Goal: Task Accomplishment & Management: Manage account settings

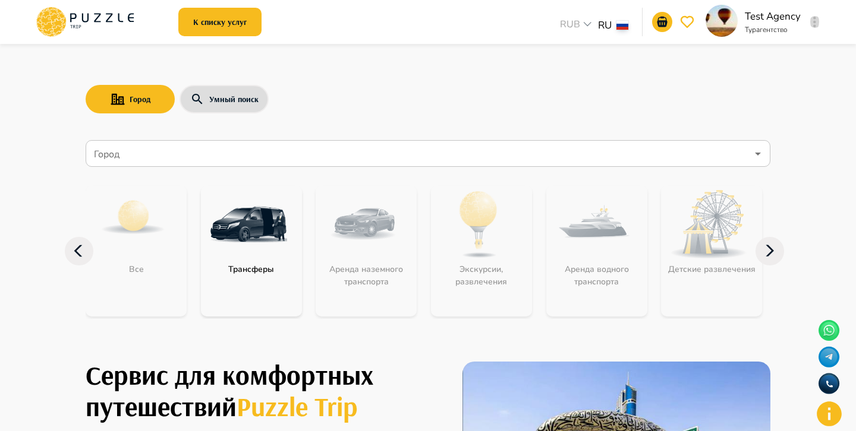
click at [814, 19] on icon "button" at bounding box center [814, 22] width 3 height 11
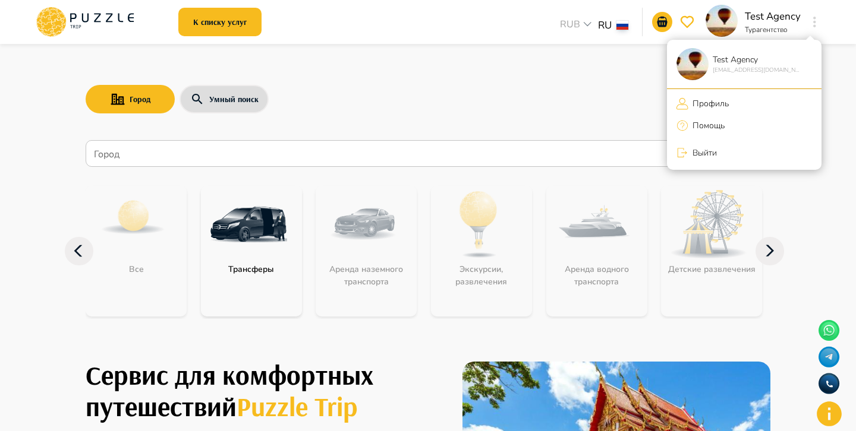
click at [684, 96] on li "Профиль" at bounding box center [744, 104] width 154 height 20
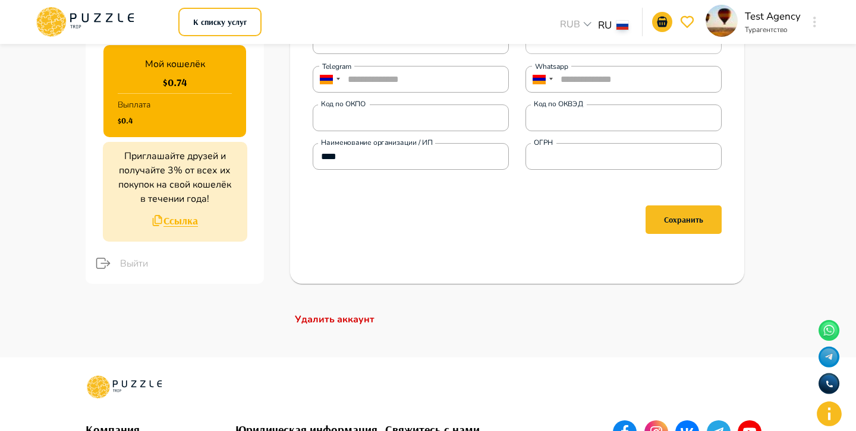
scroll to position [331, 0]
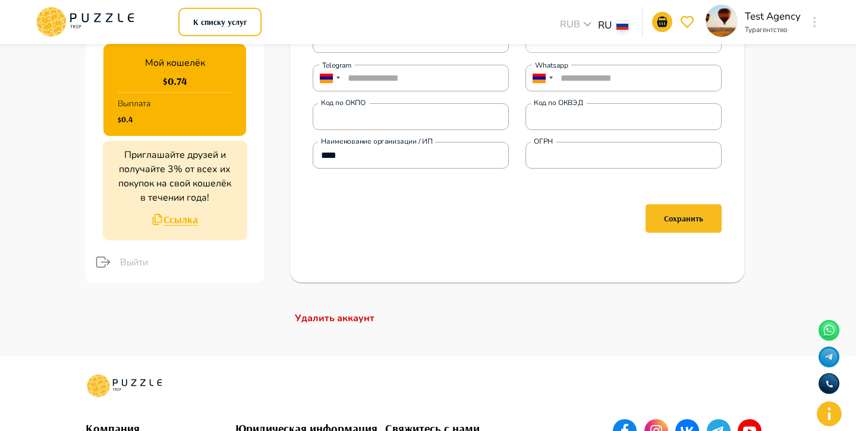
click at [303, 243] on div "**********" at bounding box center [517, 53] width 428 height 436
click at [584, 30] on body "**********" at bounding box center [428, 149] width 856 height 961
drag, startPoint x: 157, startPoint y: 83, endPoint x: 211, endPoint y: 83, distance: 54.1
click at [211, 83] on div at bounding box center [428, 215] width 856 height 431
drag, startPoint x: 141, startPoint y: 123, endPoint x: 112, endPoint y: 123, distance: 29.1
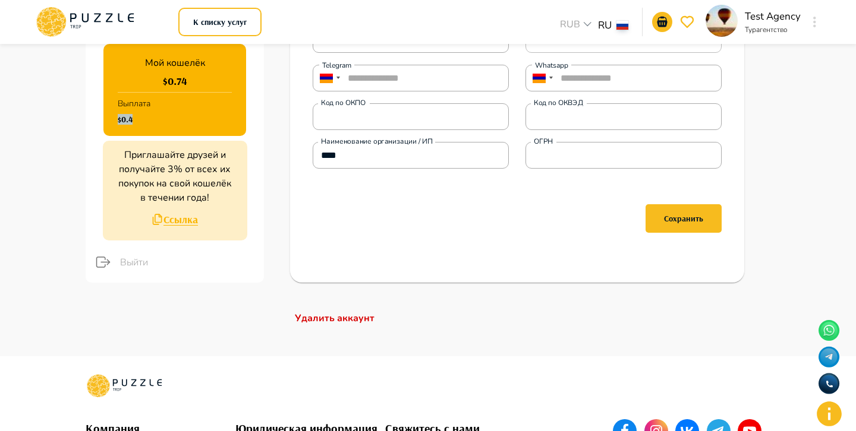
click at [112, 123] on div "Мой кошелёк $ 0.74 Выплата $0.4" at bounding box center [174, 90] width 143 height 92
drag, startPoint x: 191, startPoint y: 80, endPoint x: 149, endPoint y: 80, distance: 42.2
click at [149, 80] on div "Мой кошелёк $ 0.74 Выплата $0.4" at bounding box center [174, 90] width 143 height 92
click at [78, 87] on div "**********" at bounding box center [427, 34] width 713 height 643
drag, startPoint x: 146, startPoint y: 116, endPoint x: 146, endPoint y: 74, distance: 41.6
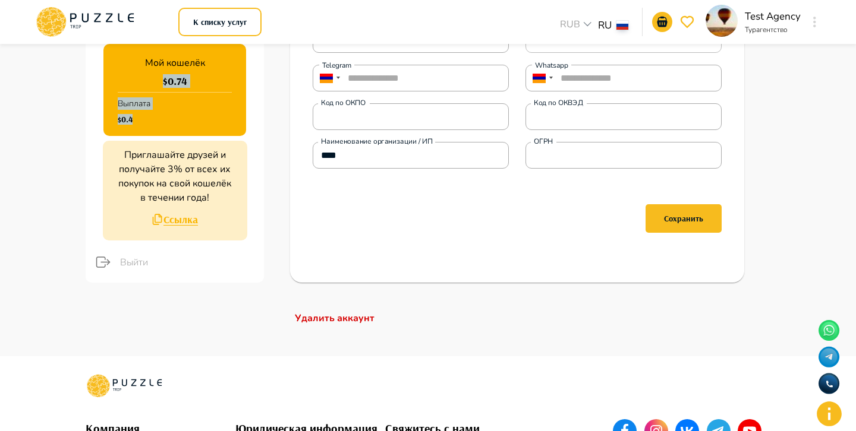
click at [147, 74] on div "Мой кошелёк $ 0.74 Выплата $0.4" at bounding box center [174, 90] width 143 height 92
click at [86, 79] on ul "Мой кошелёк $ 0.74 Выплата $0.4 Приглашайте друзей и получайте 3% от всех их по…" at bounding box center [175, 161] width 178 height 244
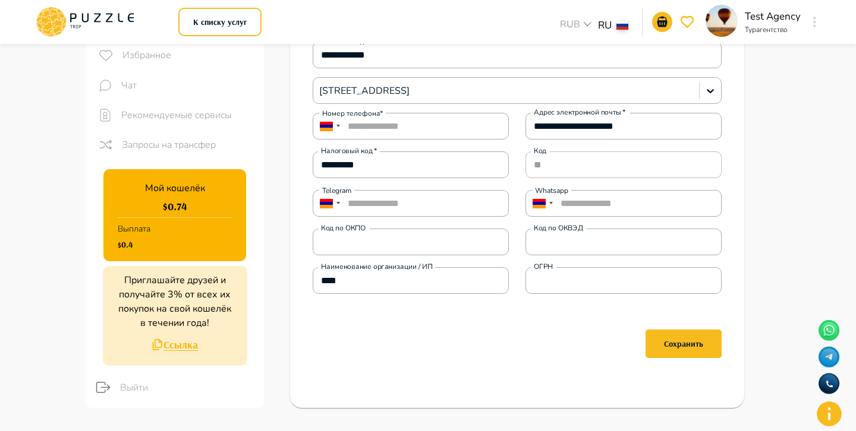
scroll to position [204, 0]
